Goal: Task Accomplishment & Management: Use online tool/utility

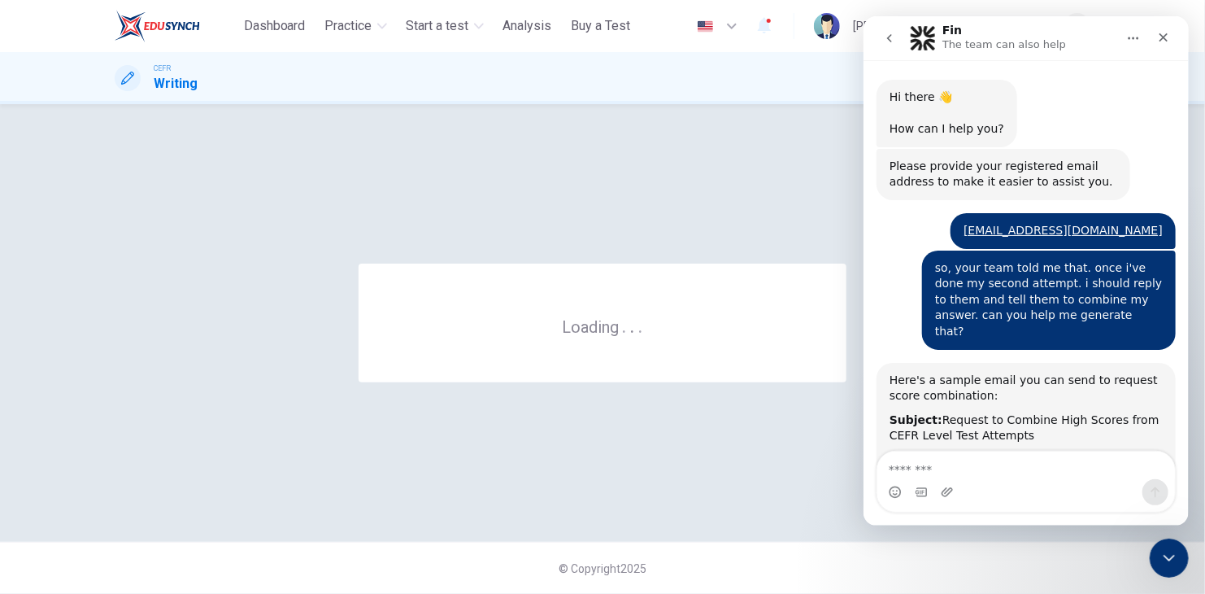
scroll to position [2, 0]
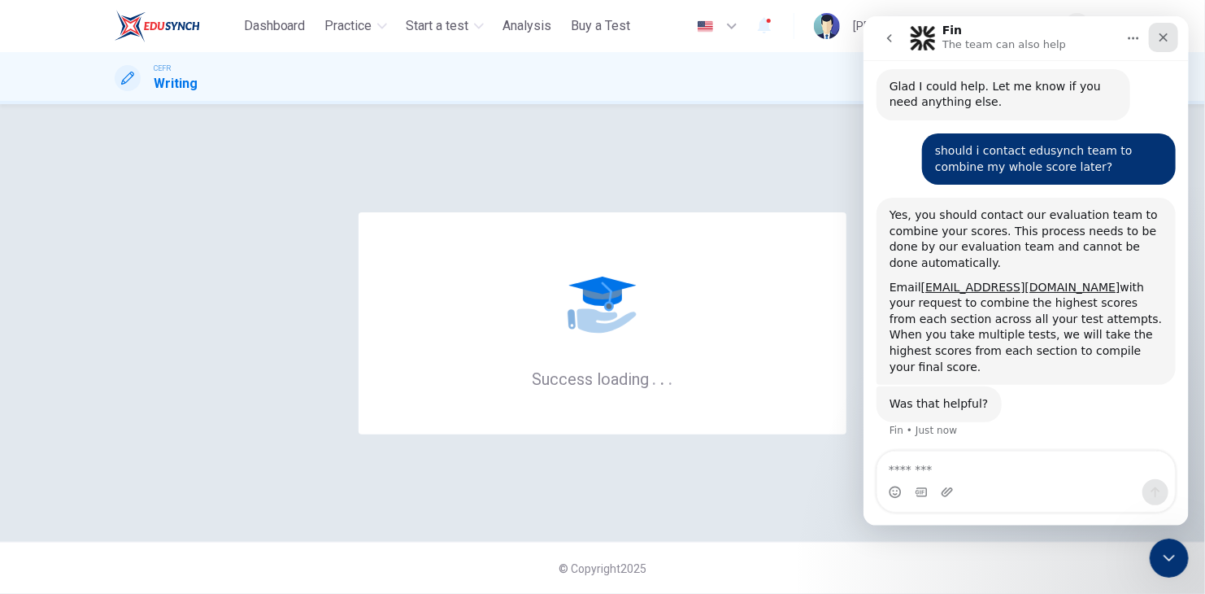
click at [1167, 43] on icon "Close" at bounding box center [1163, 37] width 13 height 13
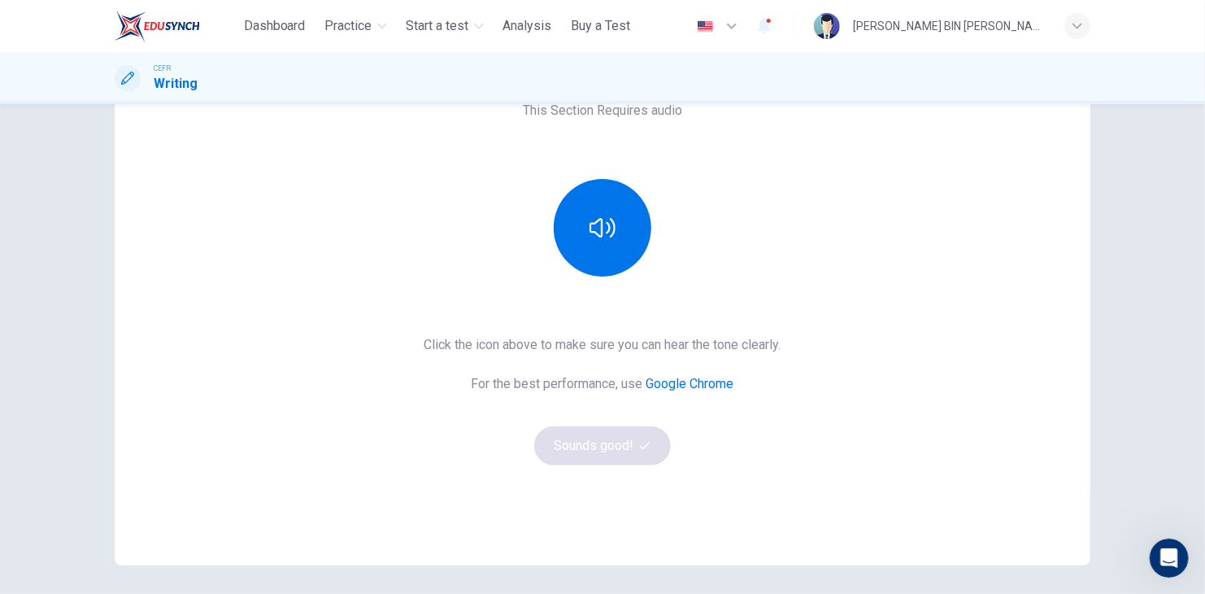
scroll to position [163, 0]
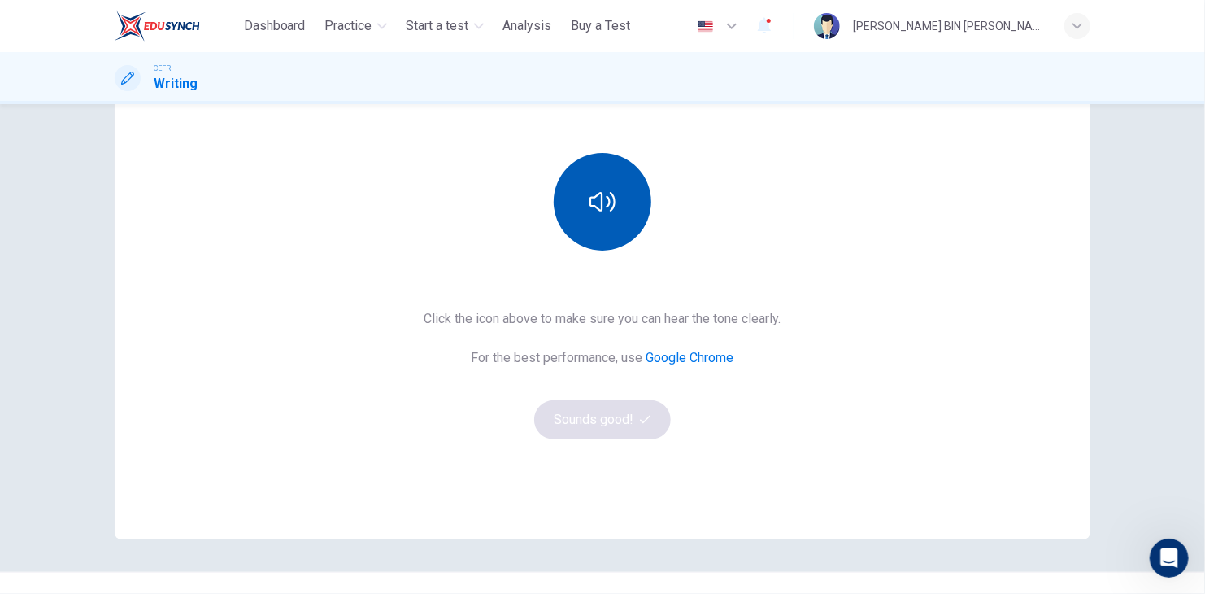
click at [617, 197] on button "button" at bounding box center [603, 202] width 98 height 98
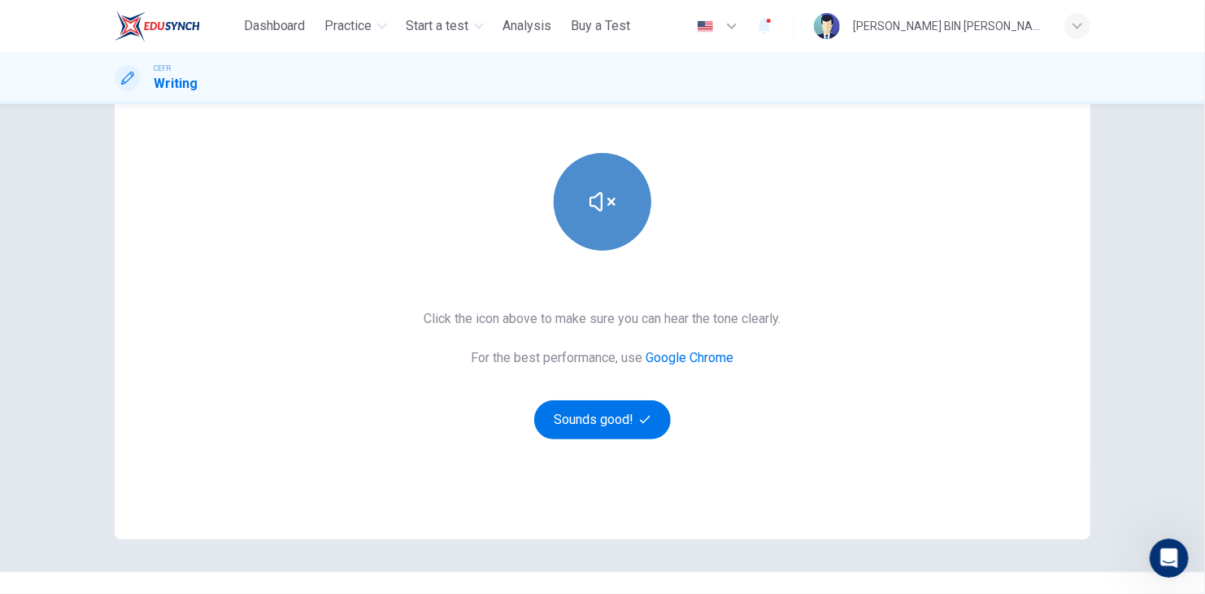
click at [618, 197] on button "button" at bounding box center [603, 202] width 98 height 98
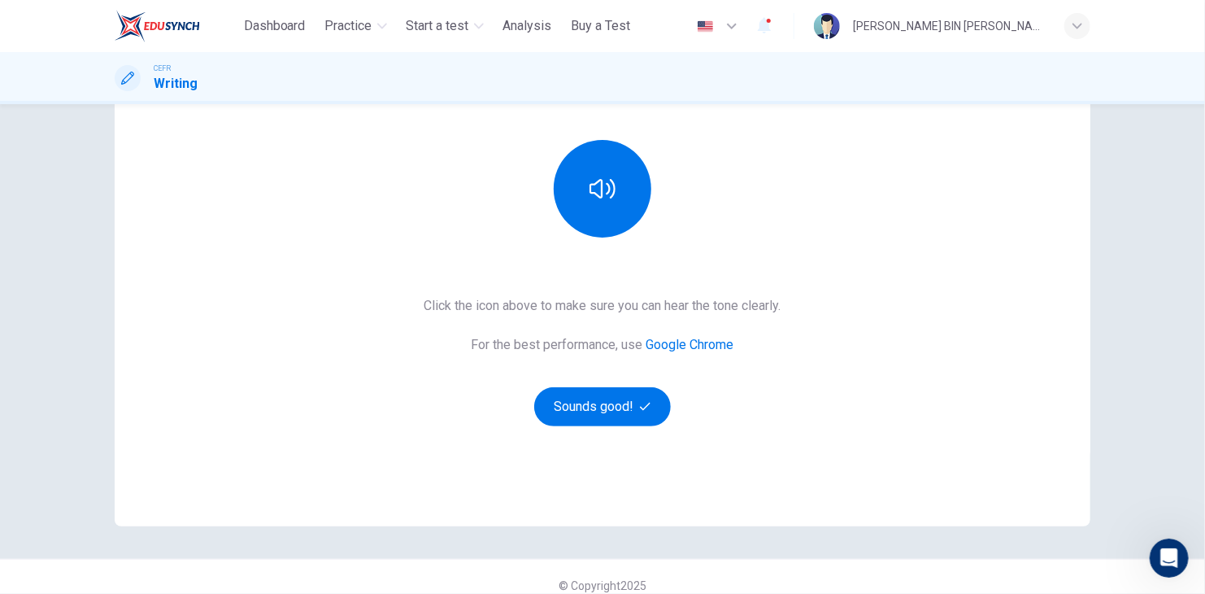
scroll to position [192, 0]
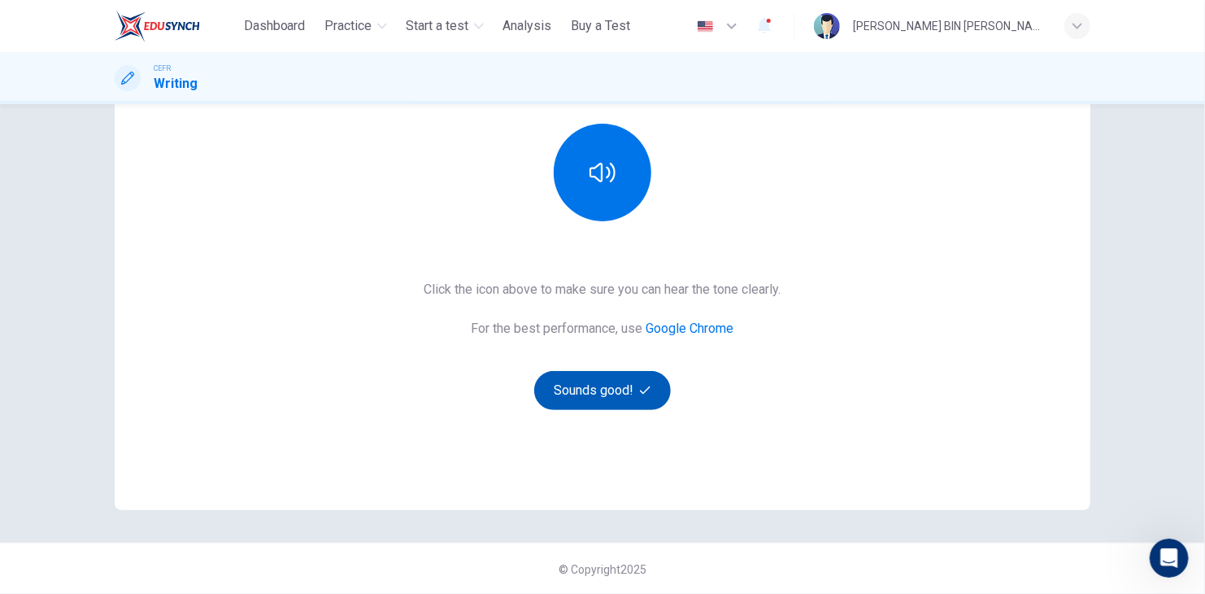
click at [612, 394] on button "Sounds good!" at bounding box center [602, 390] width 137 height 39
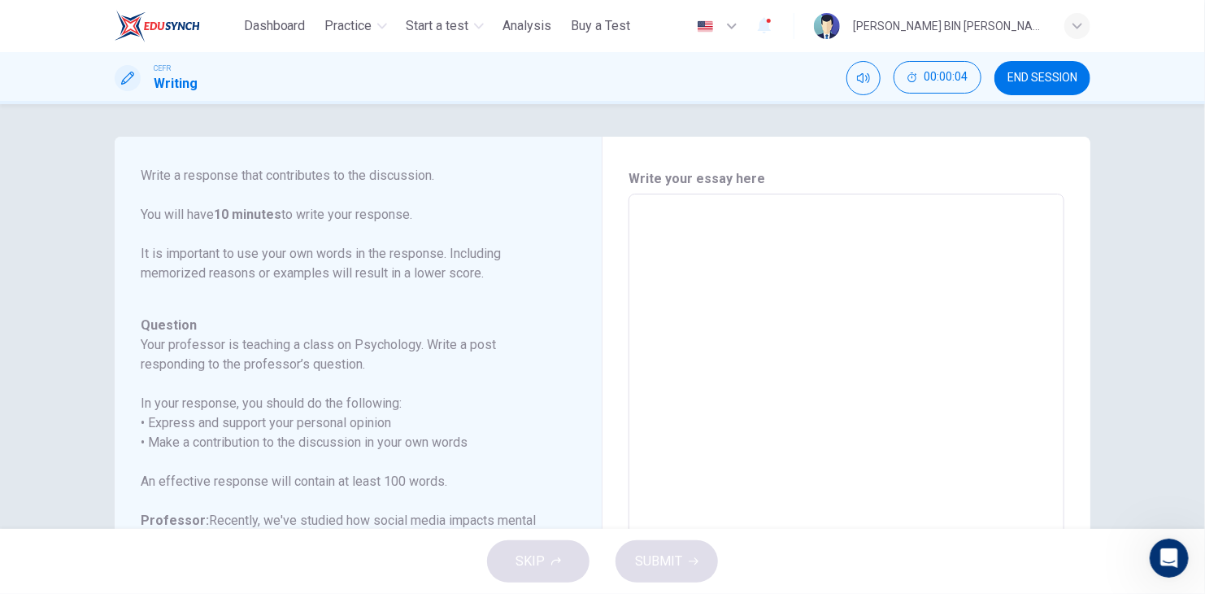
scroll to position [199, 0]
click at [781, 37] on button "button" at bounding box center [764, 26] width 33 height 34
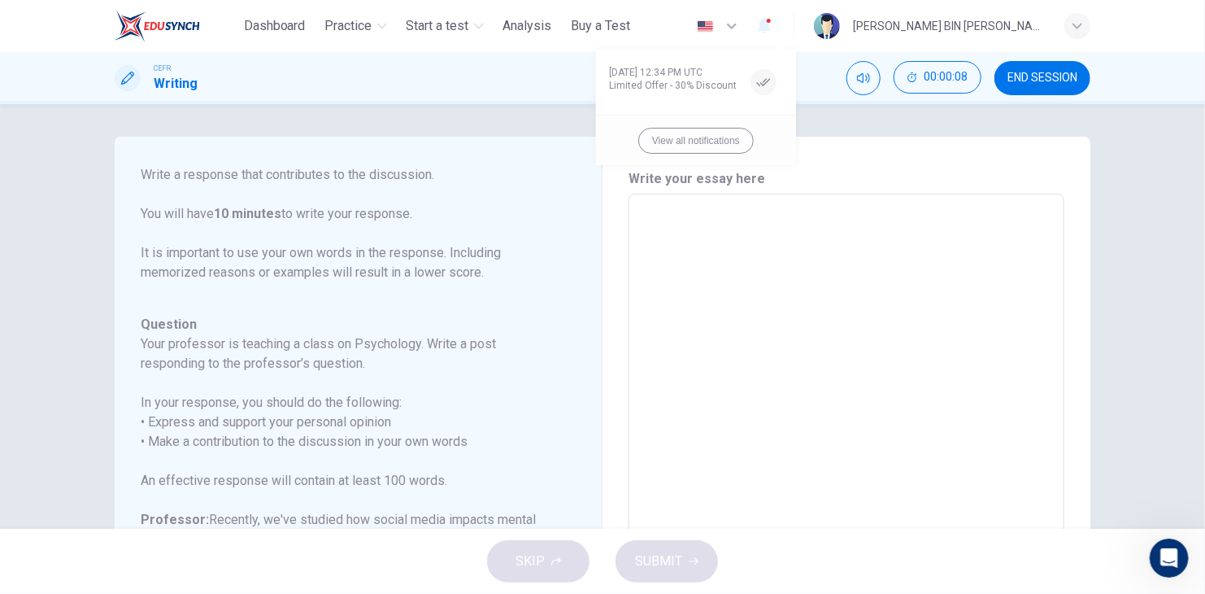
click at [1045, 82] on div at bounding box center [602, 297] width 1205 height 594
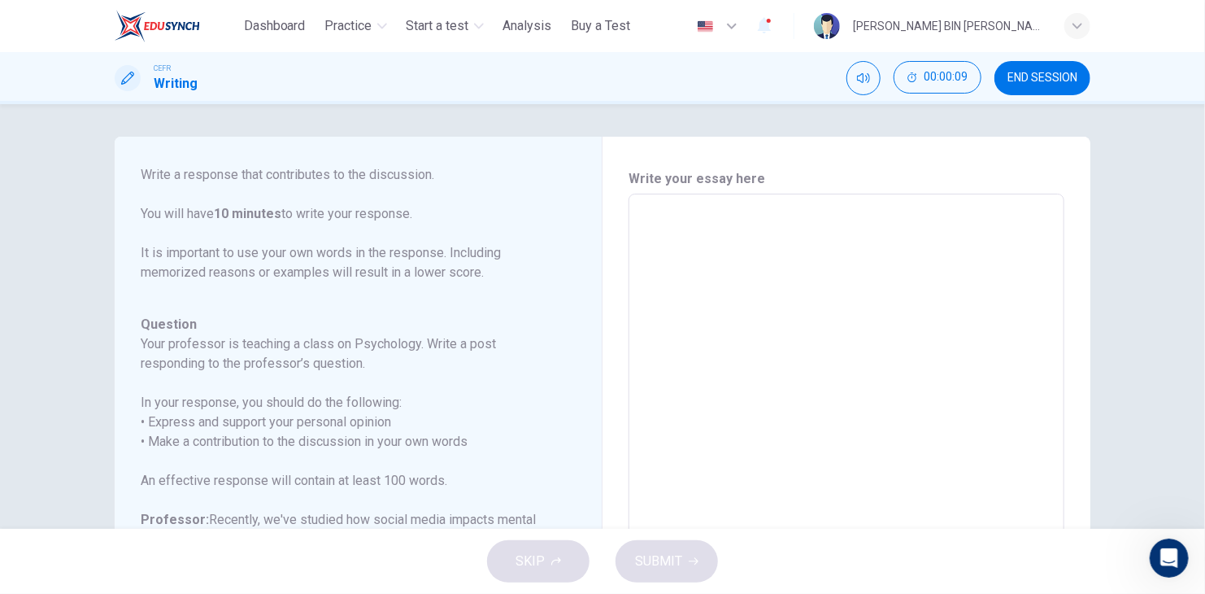
click at [1053, 80] on span "END SESSION" at bounding box center [1043, 78] width 70 height 13
